Goal: Task Accomplishment & Management: Manage account settings

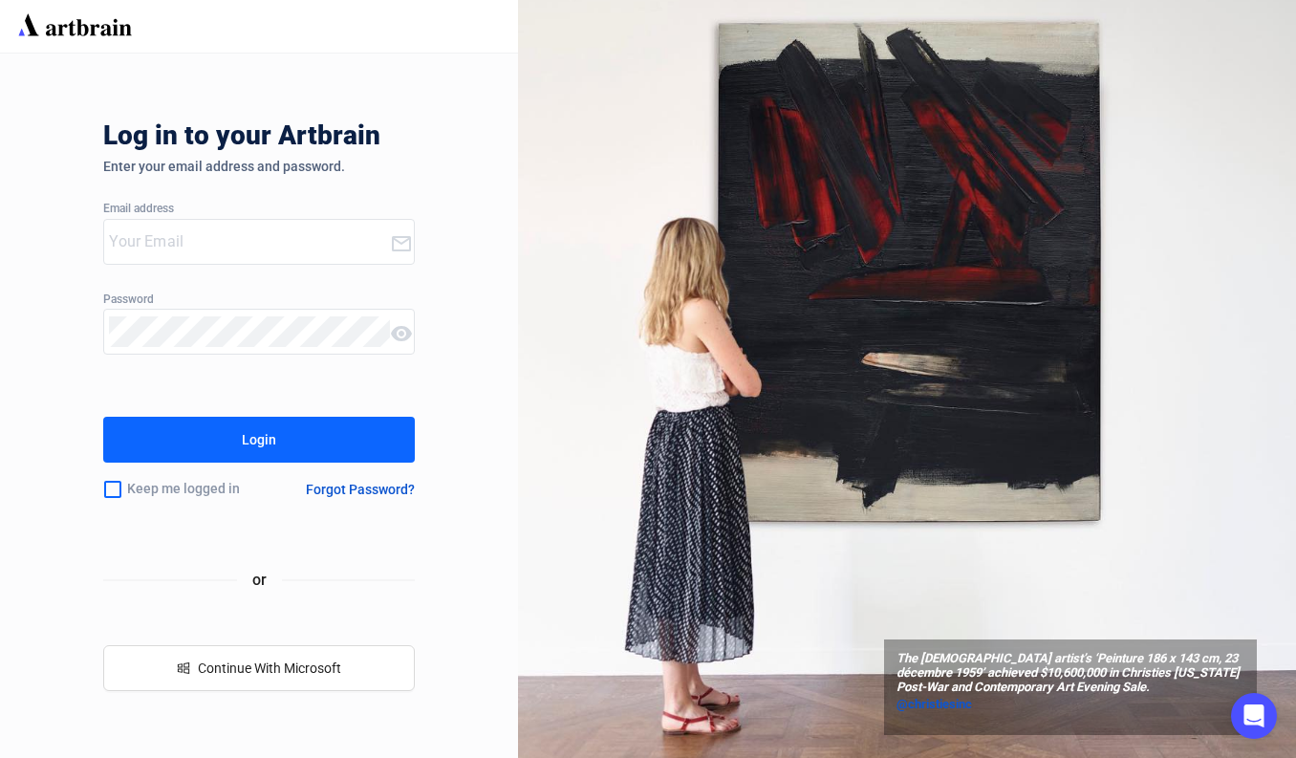
type input "[EMAIL_ADDRESS][DOMAIN_NAME]"
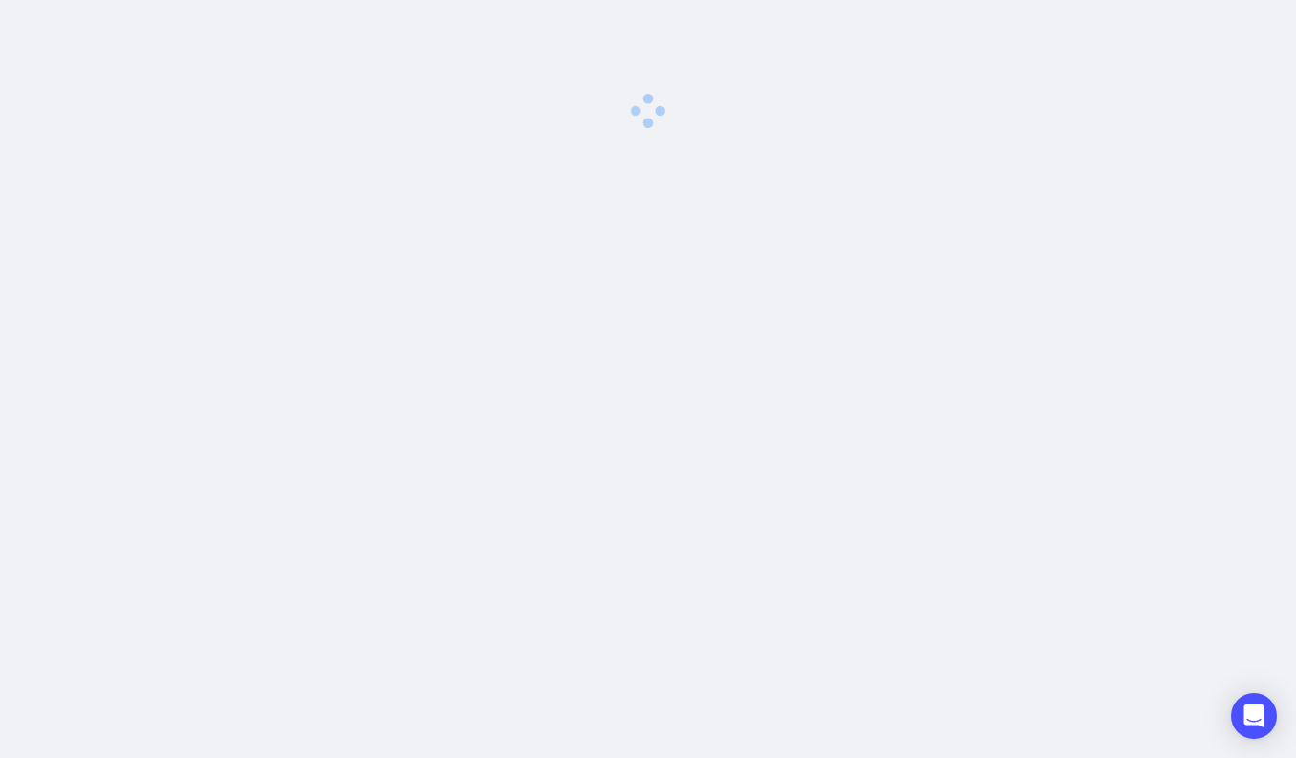
click at [268, 432] on div "0 image was uploaded" at bounding box center [648, 379] width 1296 height 758
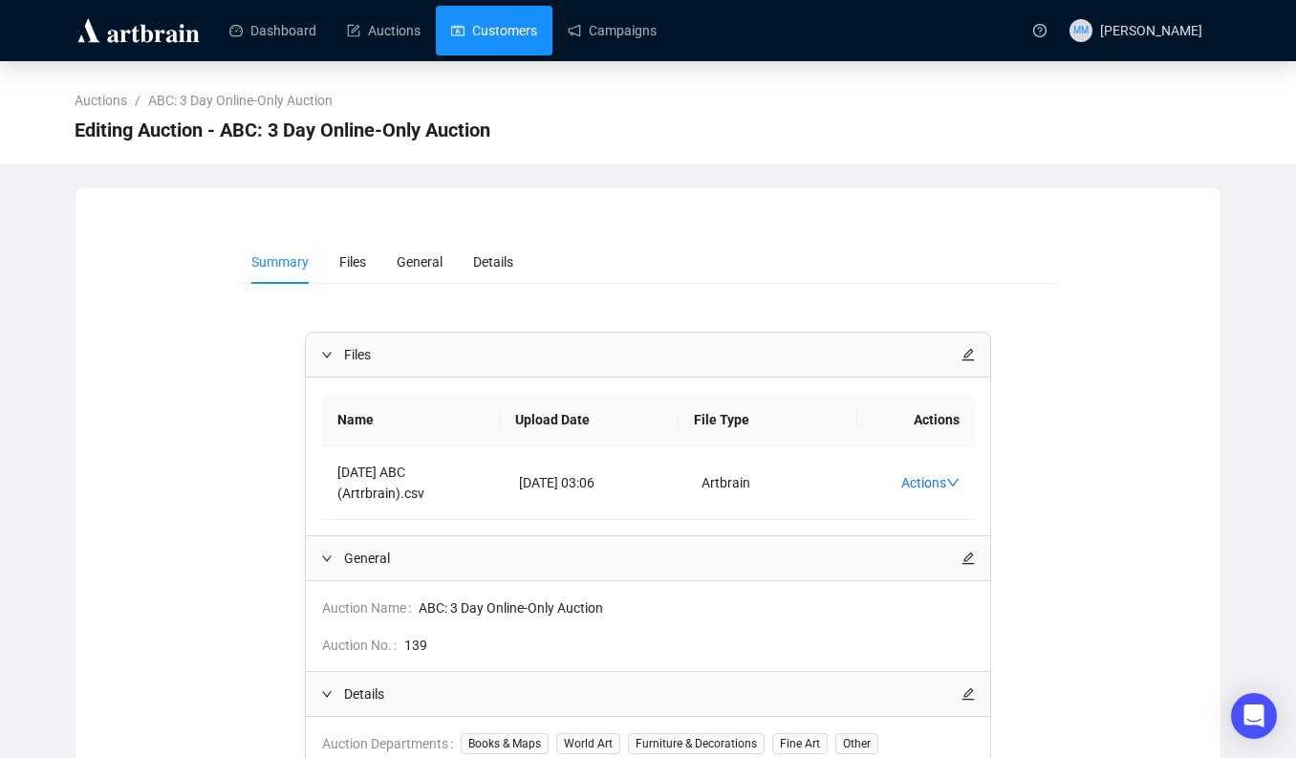
click at [505, 25] on link "Customers" at bounding box center [494, 31] width 86 height 50
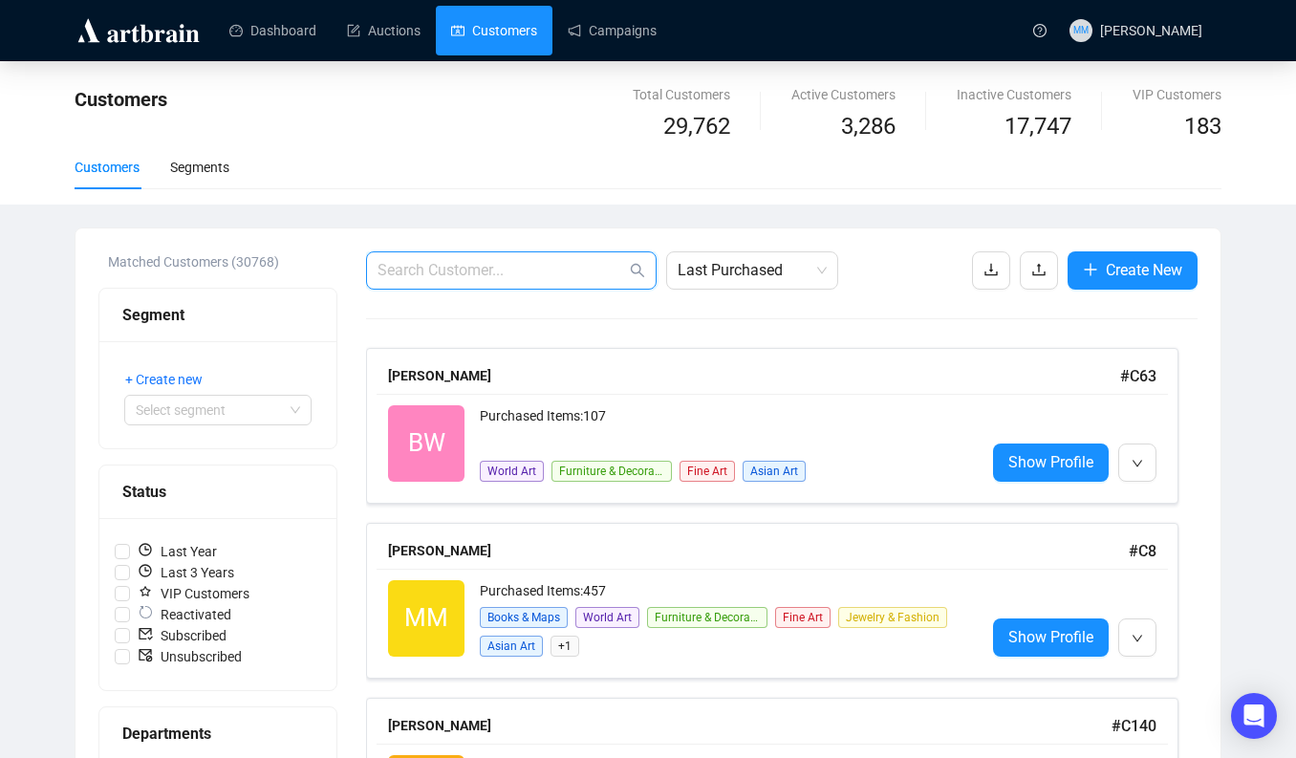
click at [457, 271] on input "text" at bounding box center [502, 270] width 249 height 23
paste input "[EMAIL_ADDRESS][DOMAIN_NAME]"
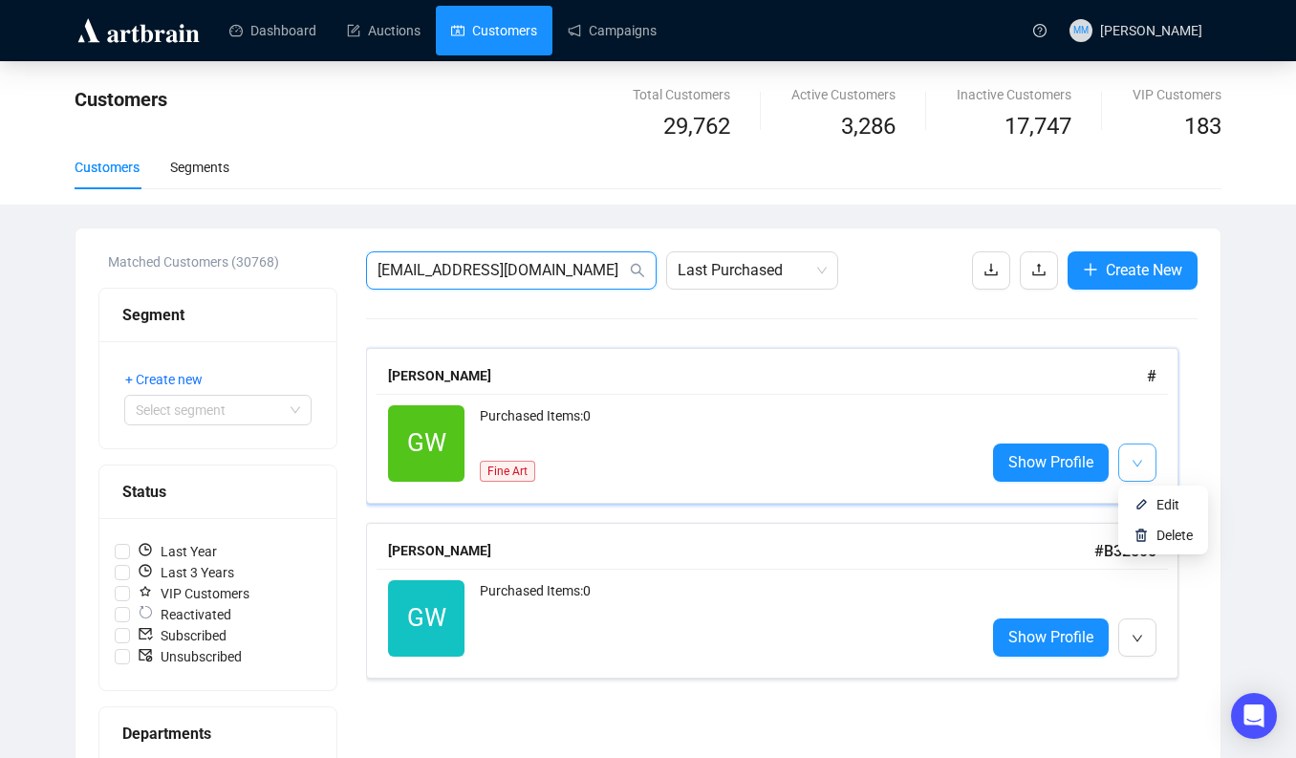
type input "[EMAIL_ADDRESS][DOMAIN_NAME]"
click at [1143, 462] on icon "down" at bounding box center [1137, 463] width 11 height 11
click at [1161, 503] on span "Edit" at bounding box center [1168, 504] width 23 height 15
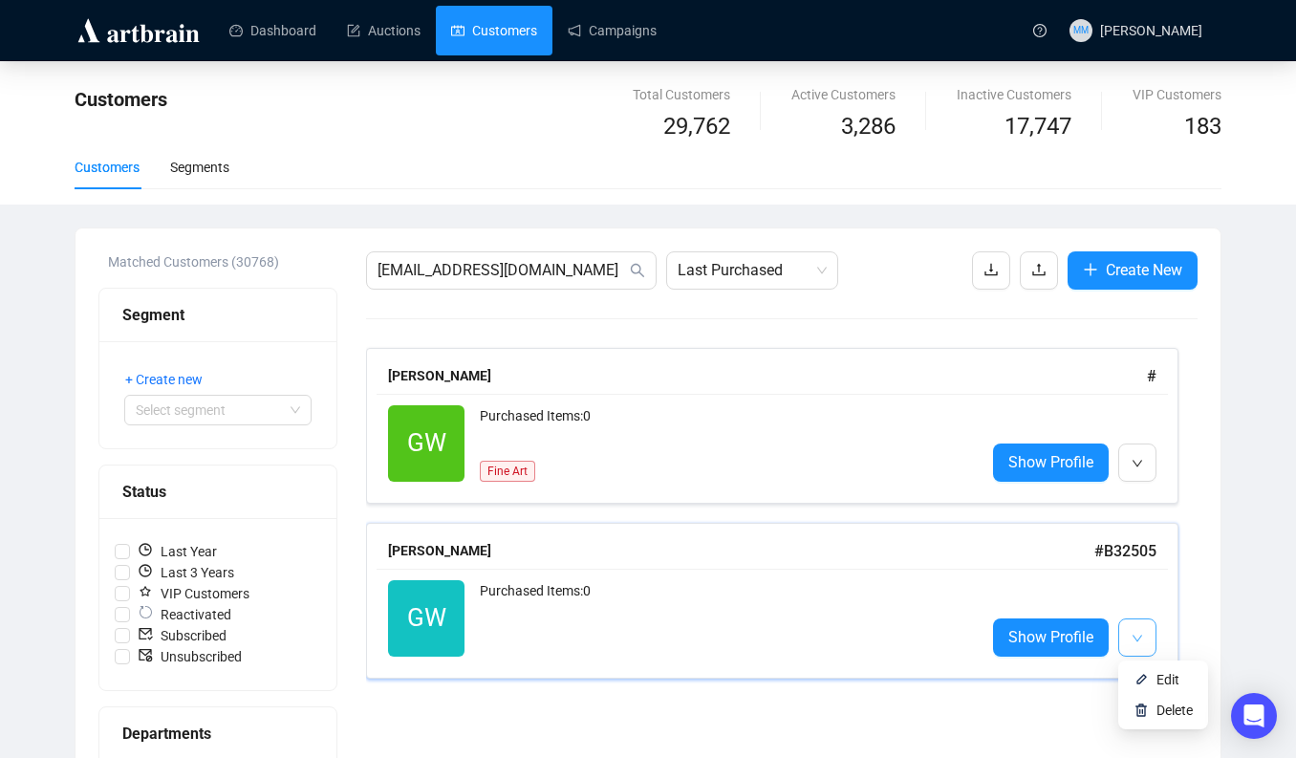
click at [1151, 636] on button "button" at bounding box center [1138, 638] width 38 height 38
click at [1148, 680] on img at bounding box center [1141, 679] width 15 height 15
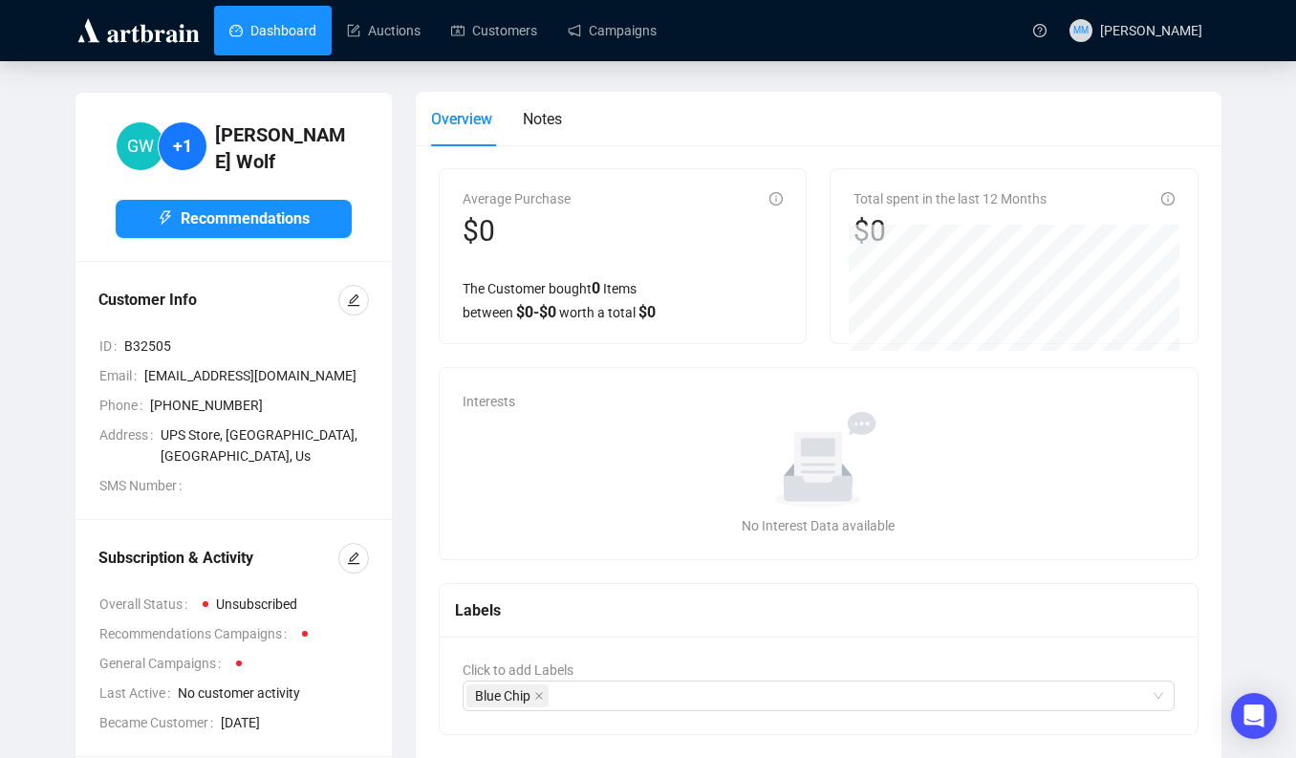
click at [274, 26] on link "Dashboard" at bounding box center [272, 31] width 87 height 50
